Goal: Information Seeking & Learning: Learn about a topic

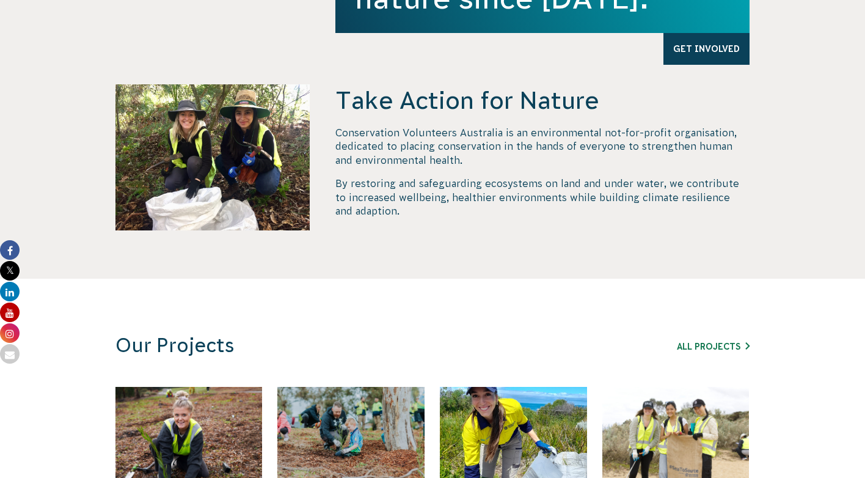
scroll to position [514, 0]
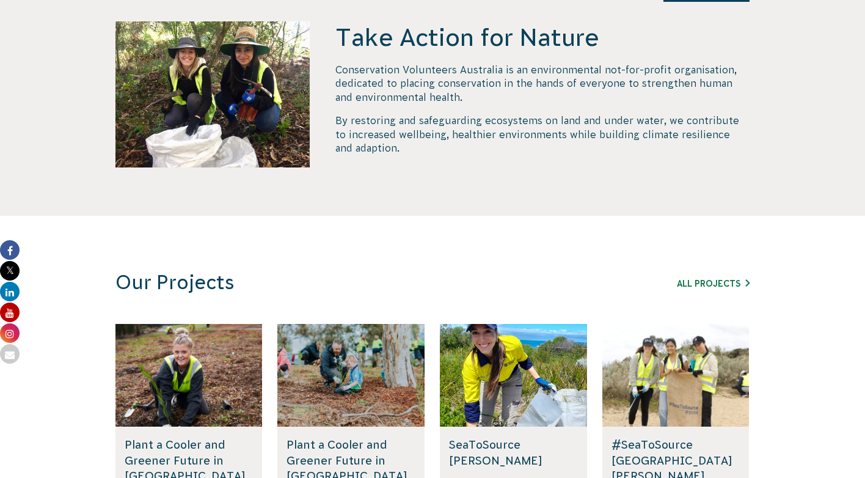
drag, startPoint x: 788, startPoint y: 294, endPoint x: 659, endPoint y: 13, distance: 308.8
click at [659, 13] on section "Take Action for Nature Conservation Volunteers Australia is an environmental no…" at bounding box center [432, 67] width 865 height 297
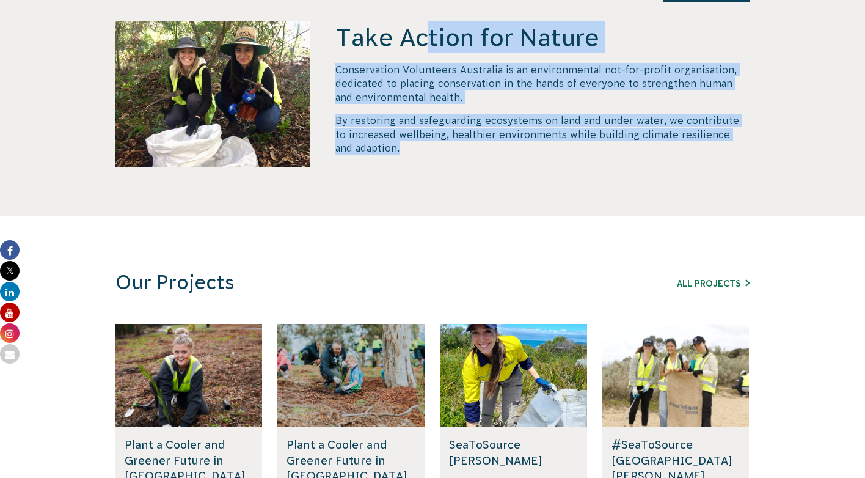
drag, startPoint x: 659, startPoint y: 13, endPoint x: 635, endPoint y: 184, distance: 172.1
click at [635, 184] on section "Take Action for Nature Conservation Volunteers Australia is an environmental no…" at bounding box center [432, 67] width 865 height 297
click at [635, 184] on div "Take Action for Nature Conservation Volunteers Australia is an environmental no…" at bounding box center [542, 118] width 414 height 194
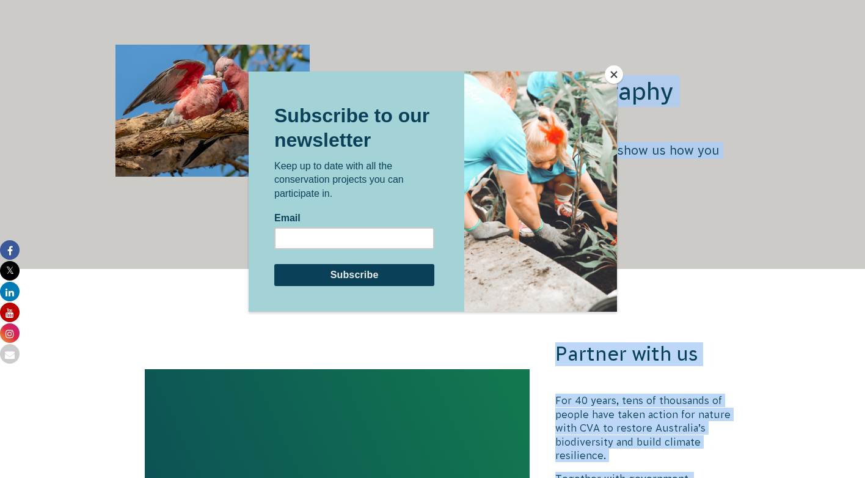
drag, startPoint x: 247, startPoint y: 191, endPoint x: 866, endPoint y: 484, distance: 684.6
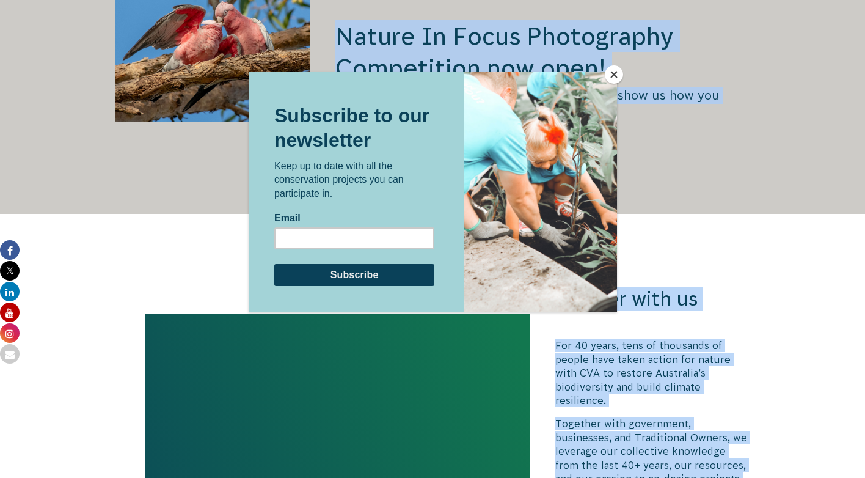
click at [612, 78] on button "Close" at bounding box center [614, 74] width 18 height 18
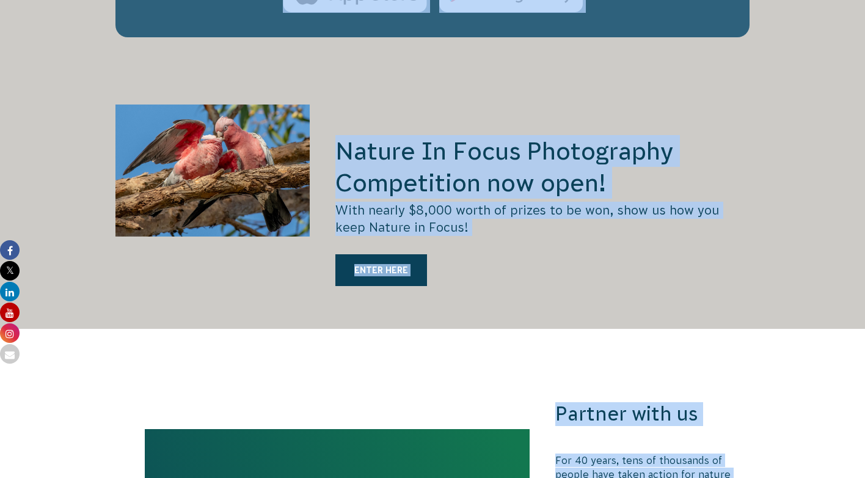
scroll to position [2089, 0]
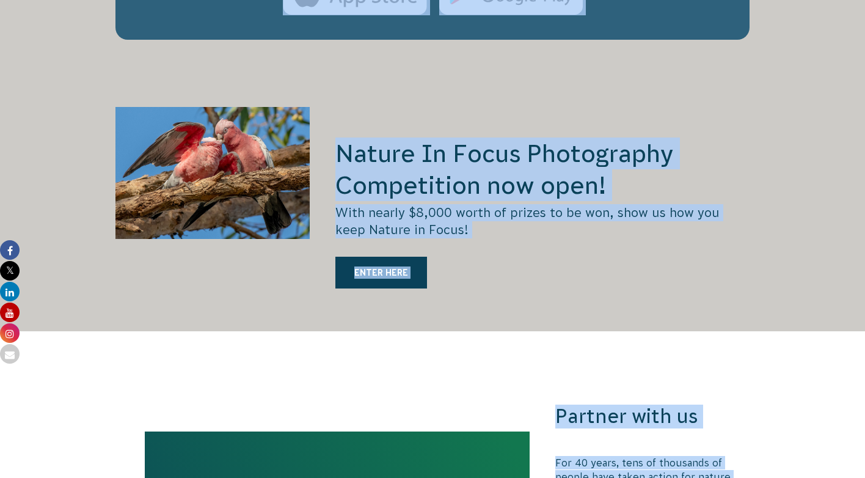
click at [503, 283] on div "Nature In Focus Photography Competition now open! With nearly $8,000 worth of p…" at bounding box center [542, 219] width 414 height 224
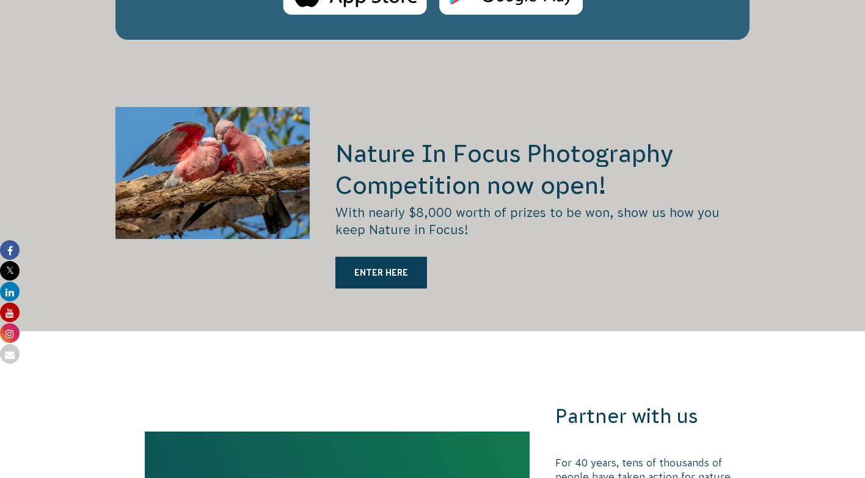
drag, startPoint x: 503, startPoint y: 283, endPoint x: 504, endPoint y: 62, distance: 221.1
click at [504, 62] on body "About Us Our Priorities Reconciliation Impact Our Board Our People Careers CVA …" at bounding box center [432, 16] width 865 height 4210
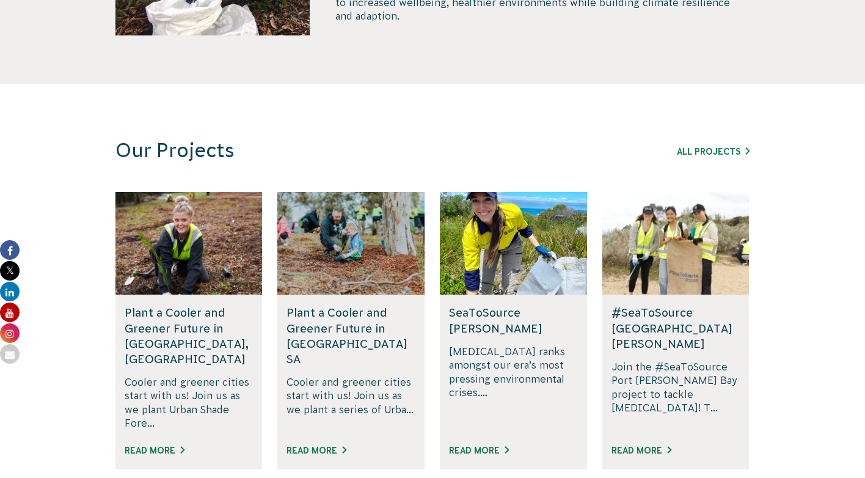
scroll to position [0, 0]
